Goal: Information Seeking & Learning: Learn about a topic

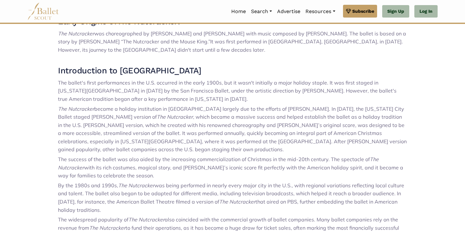
scroll to position [236, 0]
click at [186, 102] on p "The ballet's first performances in the U.S. occurred in the early 1900s, but it…" at bounding box center [232, 90] width 349 height 25
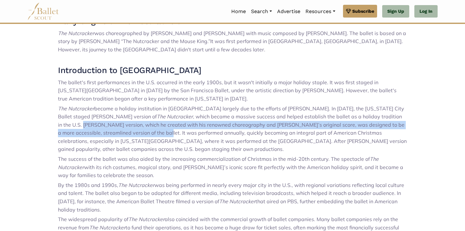
drag, startPoint x: 58, startPoint y: 124, endPoint x: 133, endPoint y: 131, distance: 75.5
click at [134, 131] on span ", which became a massive success and helped establish the ballet as a holiday t…" at bounding box center [232, 132] width 349 height 39
copy span "Balanchine’s version, which he created with his renowned choreography and Tchai…"
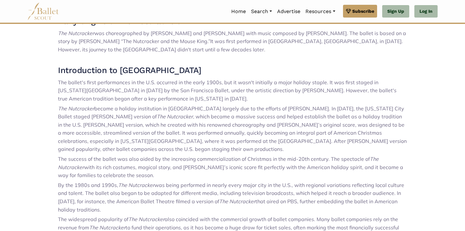
click at [199, 143] on span ", which became a massive success and helped establish the ballet as a holiday t…" at bounding box center [232, 132] width 349 height 39
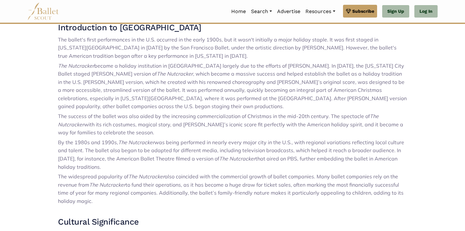
scroll to position [279, 0]
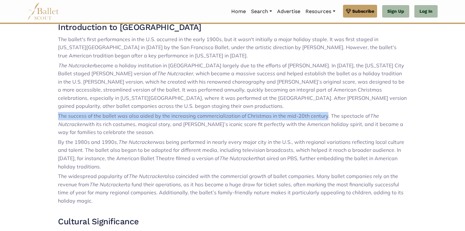
drag, startPoint x: 57, startPoint y: 115, endPoint x: 326, endPoint y: 113, distance: 268.4
click at [326, 113] on div "The history of The Nutcracker in the United States is closely tied to the devel…" at bounding box center [232, 155] width 421 height 435
copy span "The success of the ballet was also aided by the increasing commercialization of…"
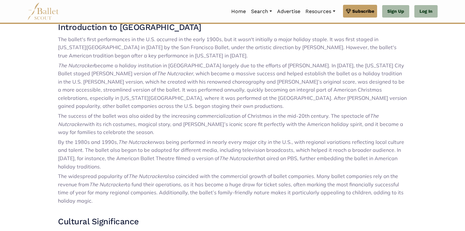
click at [330, 131] on p "The success of the ballet was also aided by the increasing commercialization of…" at bounding box center [232, 124] width 349 height 25
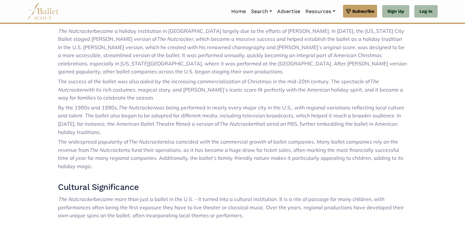
scroll to position [314, 0]
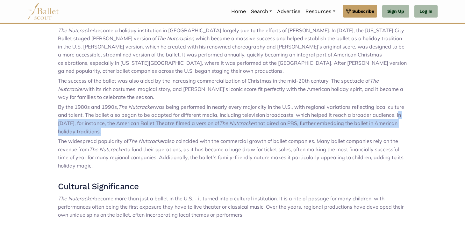
drag, startPoint x: 391, startPoint y: 114, endPoint x: 98, endPoint y: 130, distance: 293.4
click at [98, 130] on p "By the 1980s and 1990s, The Nutcracker was being performed in nearly every majo…" at bounding box center [232, 119] width 349 height 33
copy p "In 1993, for instance, the American Ballet Theatre filmed a version of The Nutc…"
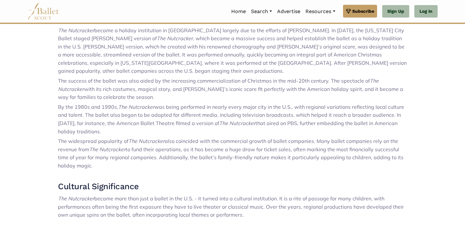
click at [169, 157] on span "to fund their operations, as it has become a huge draw for ticket sales, often …" at bounding box center [231, 157] width 346 height 23
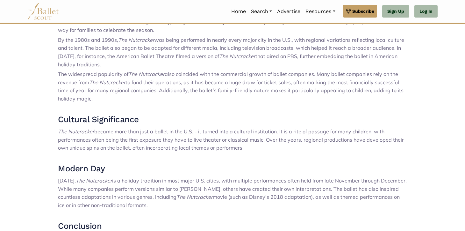
scroll to position [382, 0]
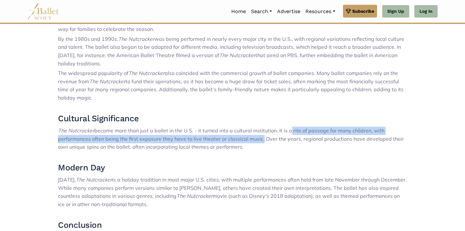
drag, startPoint x: 288, startPoint y: 131, endPoint x: 260, endPoint y: 140, distance: 28.3
click at [260, 140] on span "became more than just a ballet in the U.S. - it turned into a cultural institut…" at bounding box center [231, 138] width 346 height 23
copy span "a rite of passage for many children, with performances often being the first ex…"
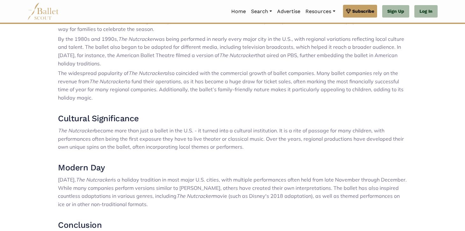
click at [275, 144] on p "The Nutcracker became more than just a ballet in the U.S. - it turned into a cu…" at bounding box center [232, 139] width 349 height 25
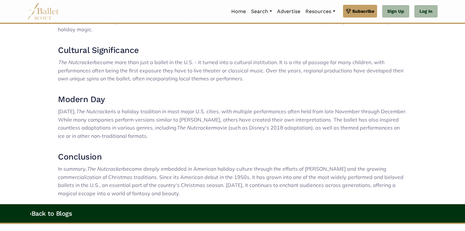
scroll to position [456, 0]
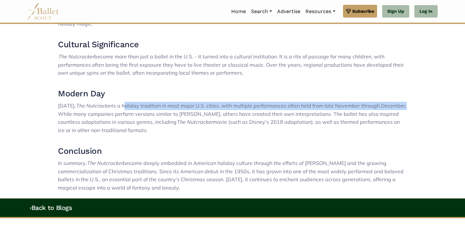
drag, startPoint x: 122, startPoint y: 106, endPoint x: 401, endPoint y: 104, distance: 278.3
click at [401, 104] on span "is a holiday tradition in most major U.S. cities, with multiple performances of…" at bounding box center [232, 113] width 349 height 23
copy span "holiday tradition in most major U.S. cities, with multiple performances often h…"
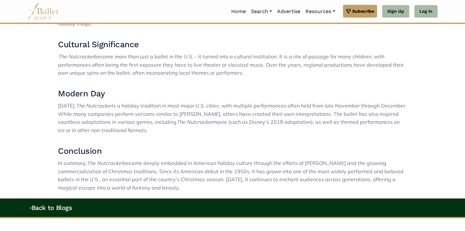
click at [216, 141] on p at bounding box center [232, 140] width 349 height 8
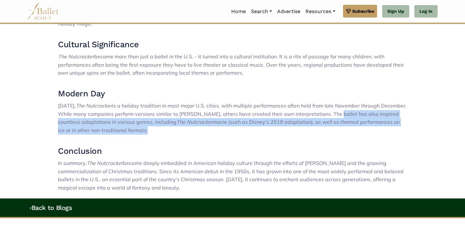
drag, startPoint x: 330, startPoint y: 113, endPoint x: 126, endPoint y: 129, distance: 205.2
click at [126, 129] on p "Today, The Nutcracker is a holiday tradition in most major U.S. cities, with mu…" at bounding box center [232, 118] width 349 height 33
copy p "ballet has also inspired countless adaptations in various genres, including The…"
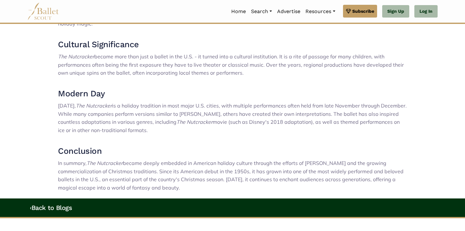
click at [179, 142] on p at bounding box center [232, 140] width 349 height 8
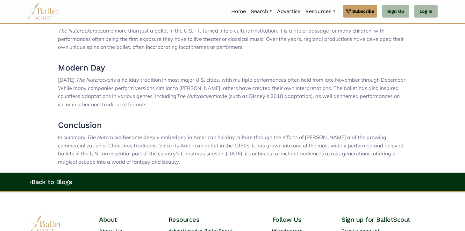
scroll to position [483, 0]
